Goal: Information Seeking & Learning: Learn about a topic

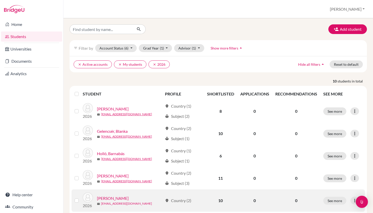
scroll to position [125, 0]
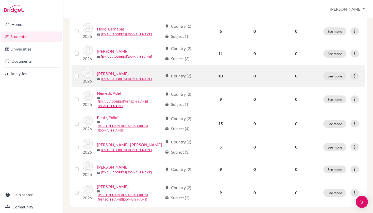
click at [116, 74] on link "[PERSON_NAME]" at bounding box center [113, 74] width 32 height 6
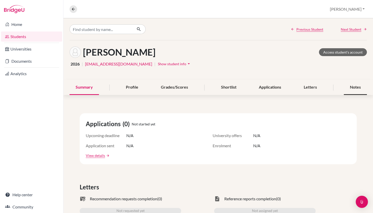
click at [356, 89] on div "Notes" at bounding box center [355, 87] width 23 height 15
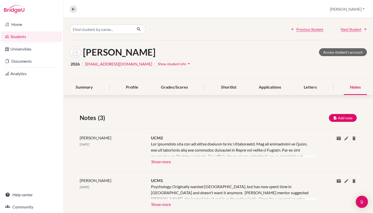
click at [162, 163] on button "Show more" at bounding box center [161, 161] width 20 height 8
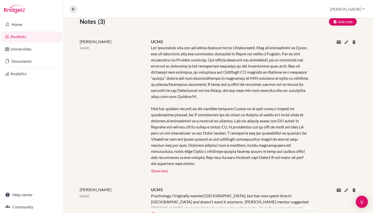
scroll to position [97, 0]
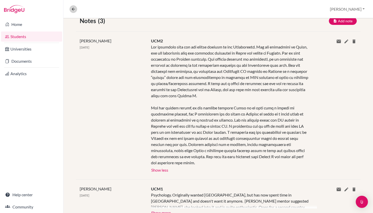
click at [72, 11] on icon at bounding box center [73, 9] width 5 height 5
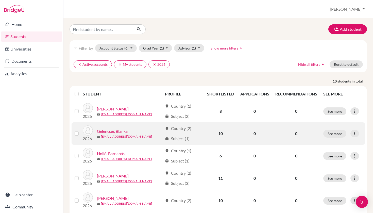
click at [116, 129] on link "Gelencsér, Blanka" at bounding box center [112, 131] width 31 height 6
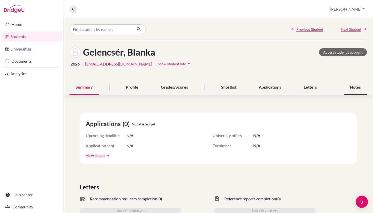
click at [361, 83] on div "Notes" at bounding box center [355, 87] width 23 height 15
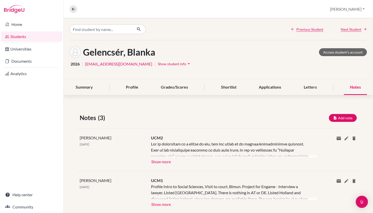
click at [154, 160] on button "Show more" at bounding box center [161, 161] width 20 height 8
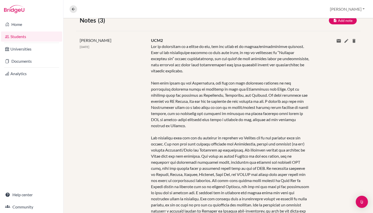
scroll to position [98, 0]
click at [72, 9] on icon at bounding box center [73, 9] width 5 height 5
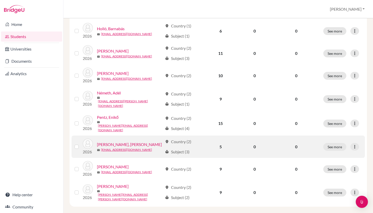
scroll to position [125, 0]
click at [117, 142] on link "[PERSON_NAME], [PERSON_NAME]" at bounding box center [129, 145] width 65 height 6
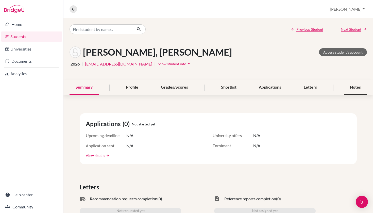
click at [357, 87] on div "Notes" at bounding box center [355, 87] width 23 height 15
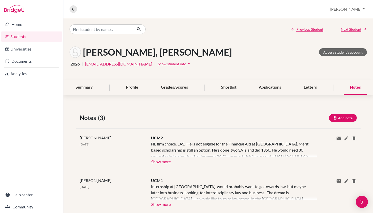
click at [164, 161] on button "Show more" at bounding box center [161, 161] width 20 height 8
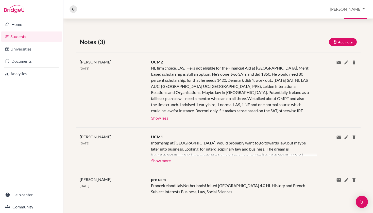
scroll to position [76, 0]
click at [75, 10] on icon at bounding box center [73, 9] width 5 height 5
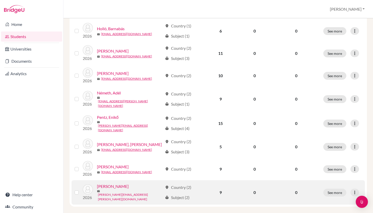
scroll to position [125, 0]
click at [108, 185] on link "[PERSON_NAME]" at bounding box center [113, 187] width 32 height 6
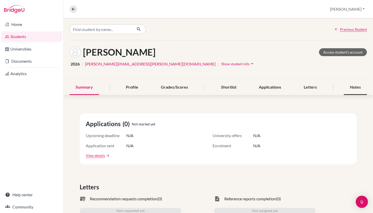
click at [354, 92] on div "Notes" at bounding box center [355, 87] width 23 height 15
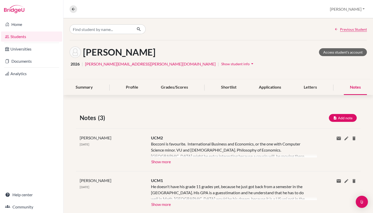
click at [156, 162] on button "Show more" at bounding box center [161, 161] width 20 height 8
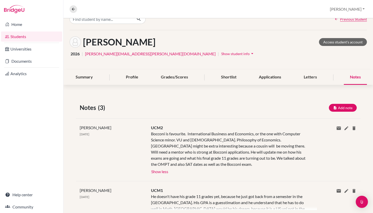
scroll to position [11, 0]
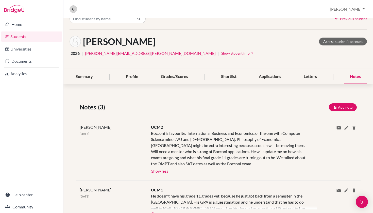
click at [75, 11] on button at bounding box center [74, 9] width 8 height 8
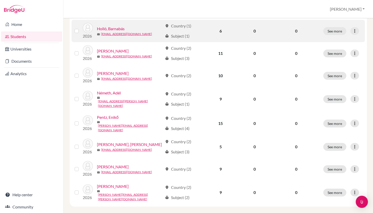
scroll to position [125, 0]
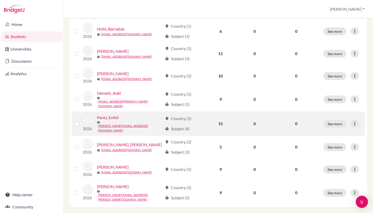
click at [111, 116] on link "Pentz, Enikő" at bounding box center [108, 117] width 22 height 6
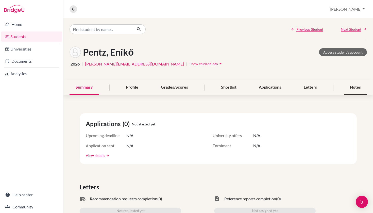
click at [354, 84] on div "Notes" at bounding box center [355, 87] width 23 height 15
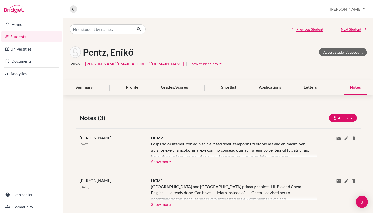
click at [157, 162] on button "Show more" at bounding box center [161, 161] width 20 height 8
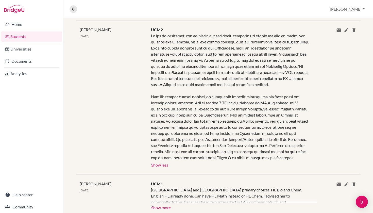
scroll to position [133, 0]
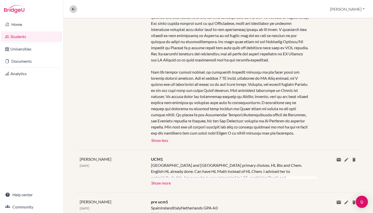
click at [74, 9] on icon at bounding box center [73, 9] width 5 height 5
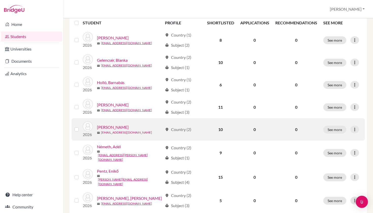
scroll to position [72, 0]
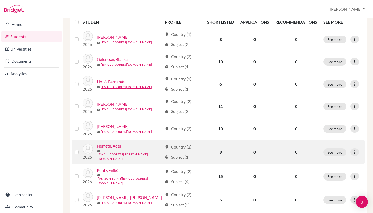
click at [112, 148] on link "Németh, Adél" at bounding box center [109, 146] width 24 height 6
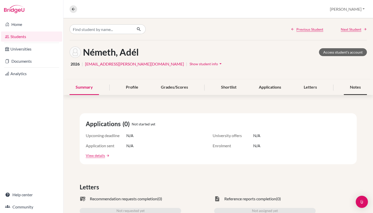
click at [348, 88] on div "Notes" at bounding box center [355, 87] width 23 height 15
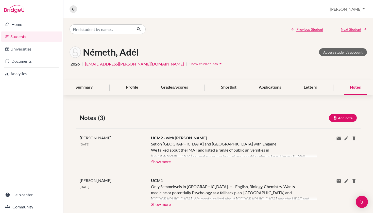
click at [168, 160] on button "Show more" at bounding box center [161, 161] width 20 height 8
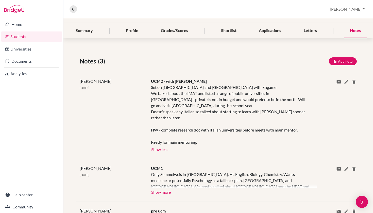
scroll to position [57, 0]
click at [70, 9] on button at bounding box center [74, 9] width 8 height 8
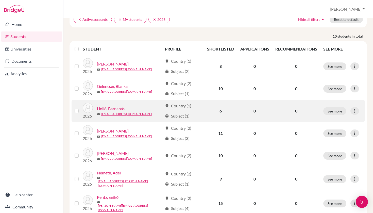
scroll to position [45, 0]
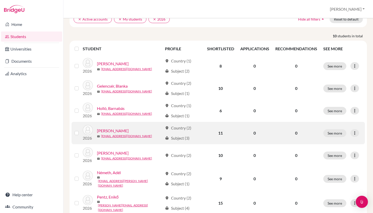
click at [115, 130] on link "[PERSON_NAME]" at bounding box center [113, 131] width 32 height 6
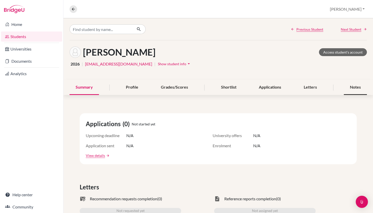
click at [356, 90] on div "Notes" at bounding box center [355, 87] width 23 height 15
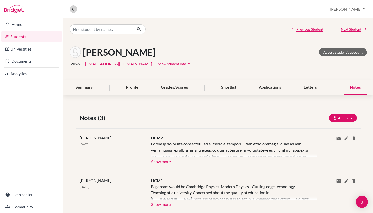
click at [72, 10] on icon at bounding box center [73, 9] width 5 height 5
